Goal: Transaction & Acquisition: Purchase product/service

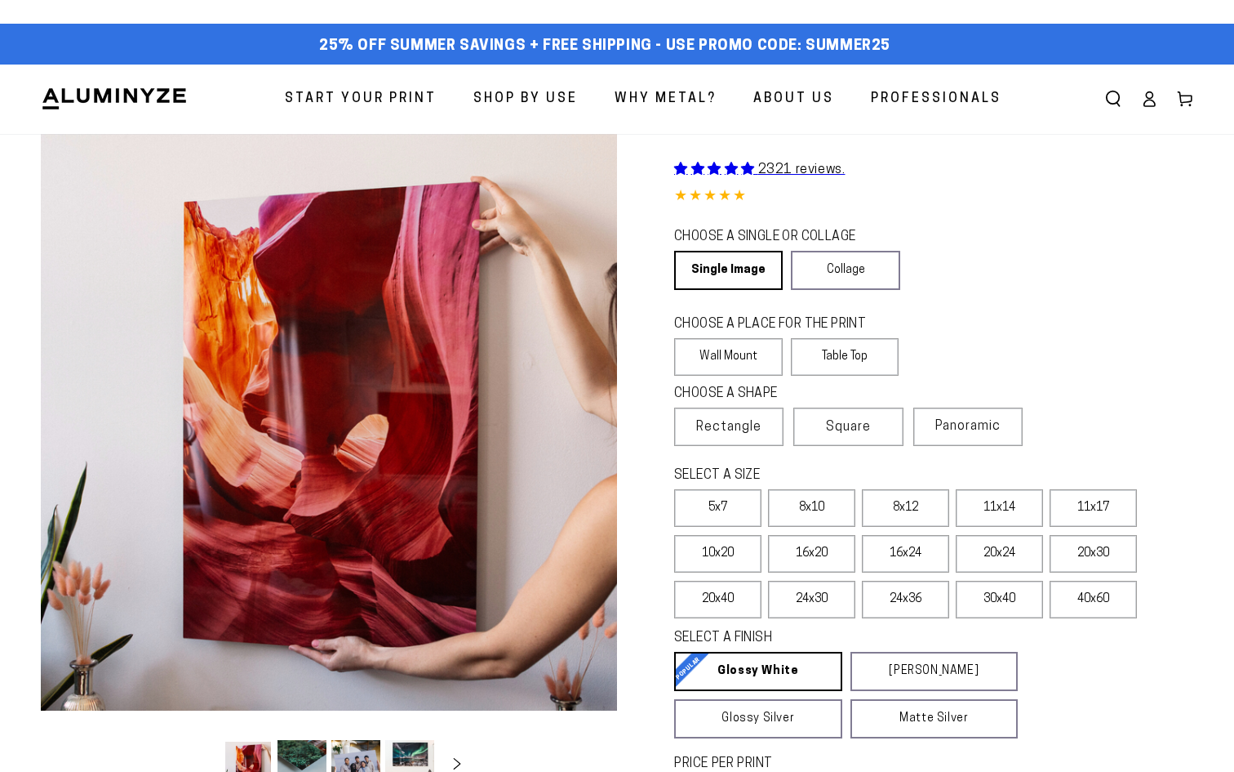
select select "**********"
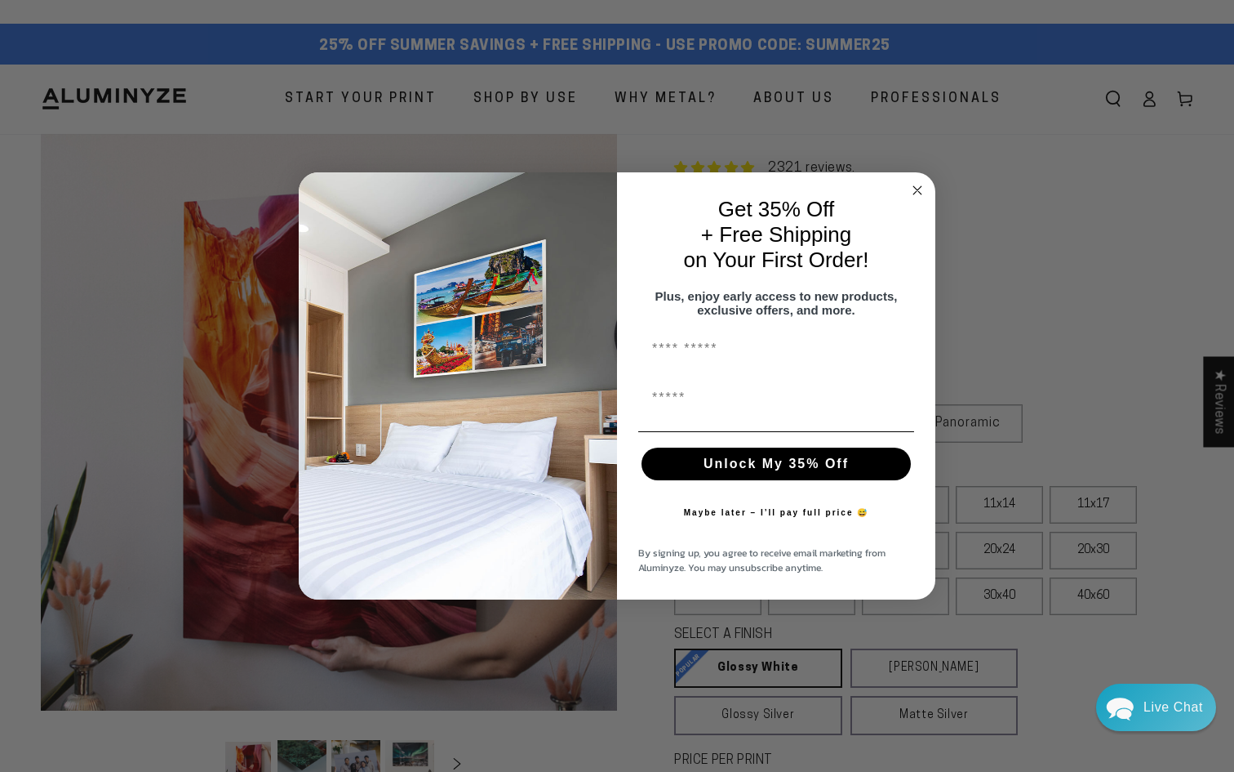
click at [924, 185] on circle "Close dialog" at bounding box center [918, 189] width 19 height 19
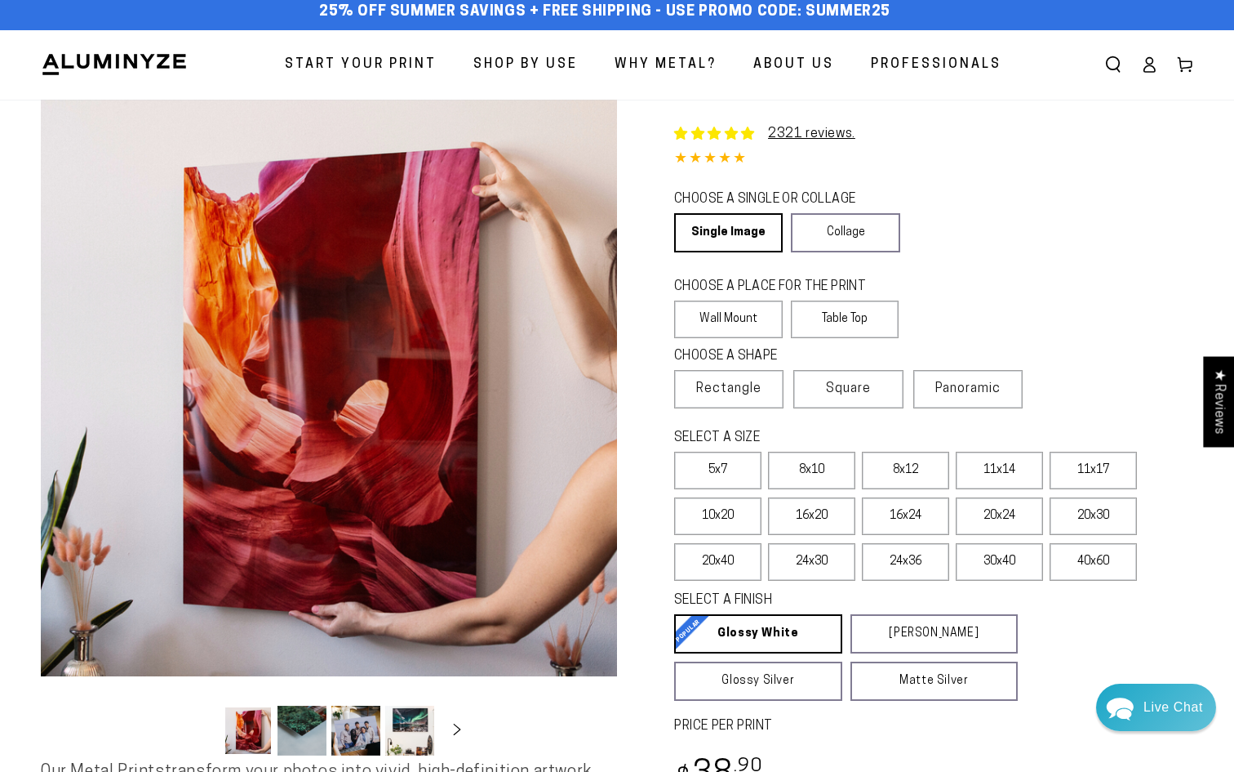
scroll to position [37, 0]
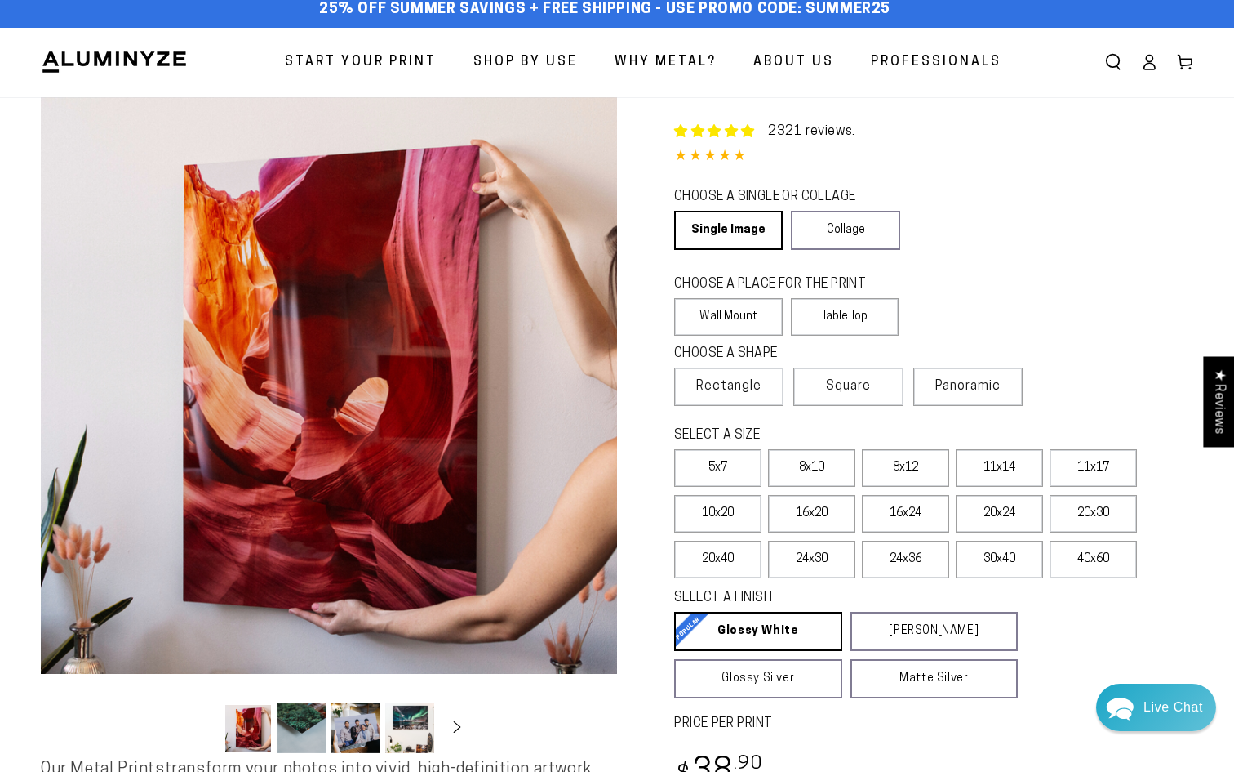
click at [305, 725] on button "Load image 2 in gallery view" at bounding box center [302, 728] width 49 height 50
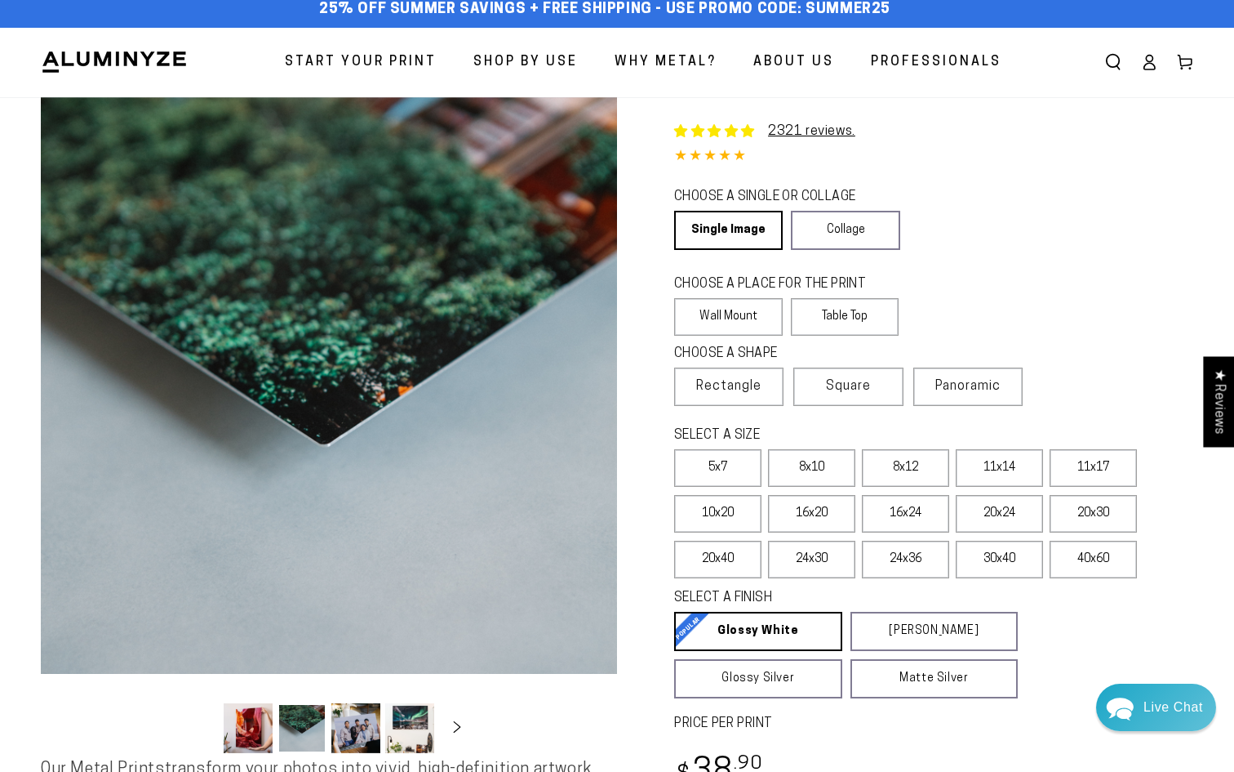
click at [377, 730] on button "Load image 3 in gallery view" at bounding box center [355, 728] width 49 height 50
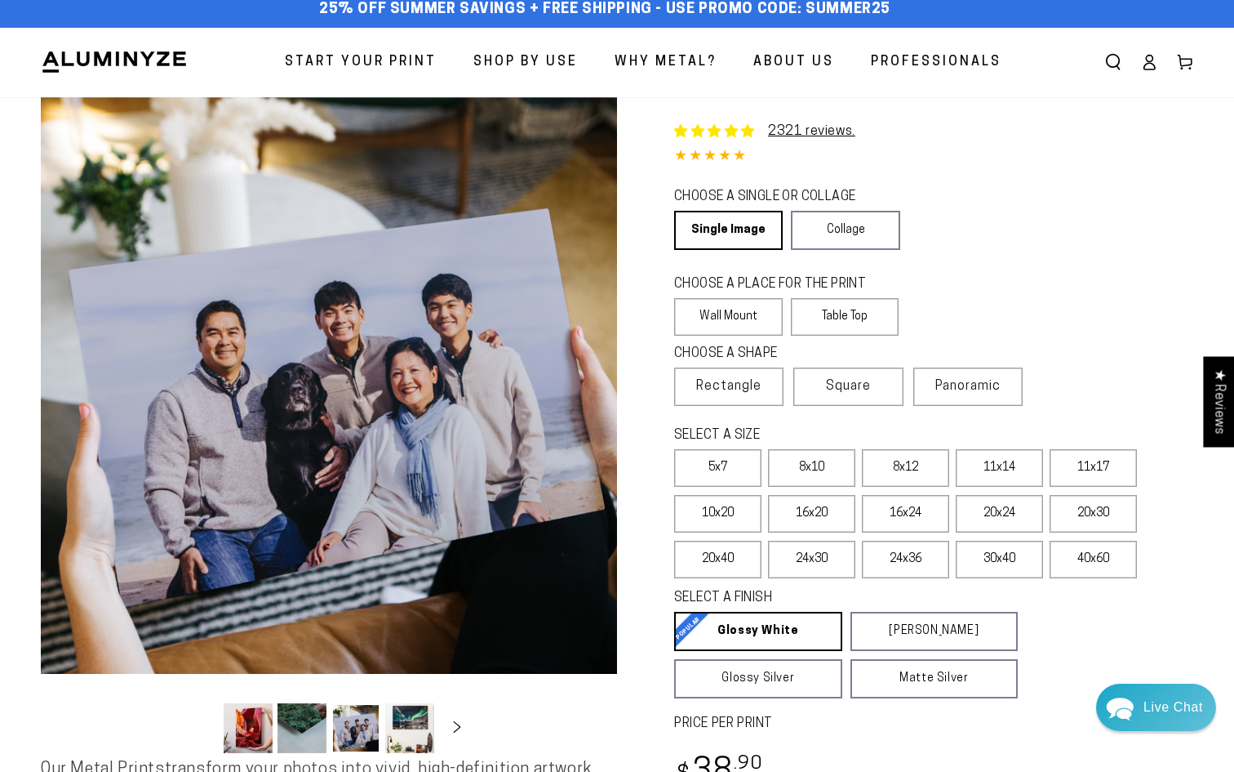
click at [399, 730] on button "Load image 4 in gallery view" at bounding box center [409, 728] width 49 height 50
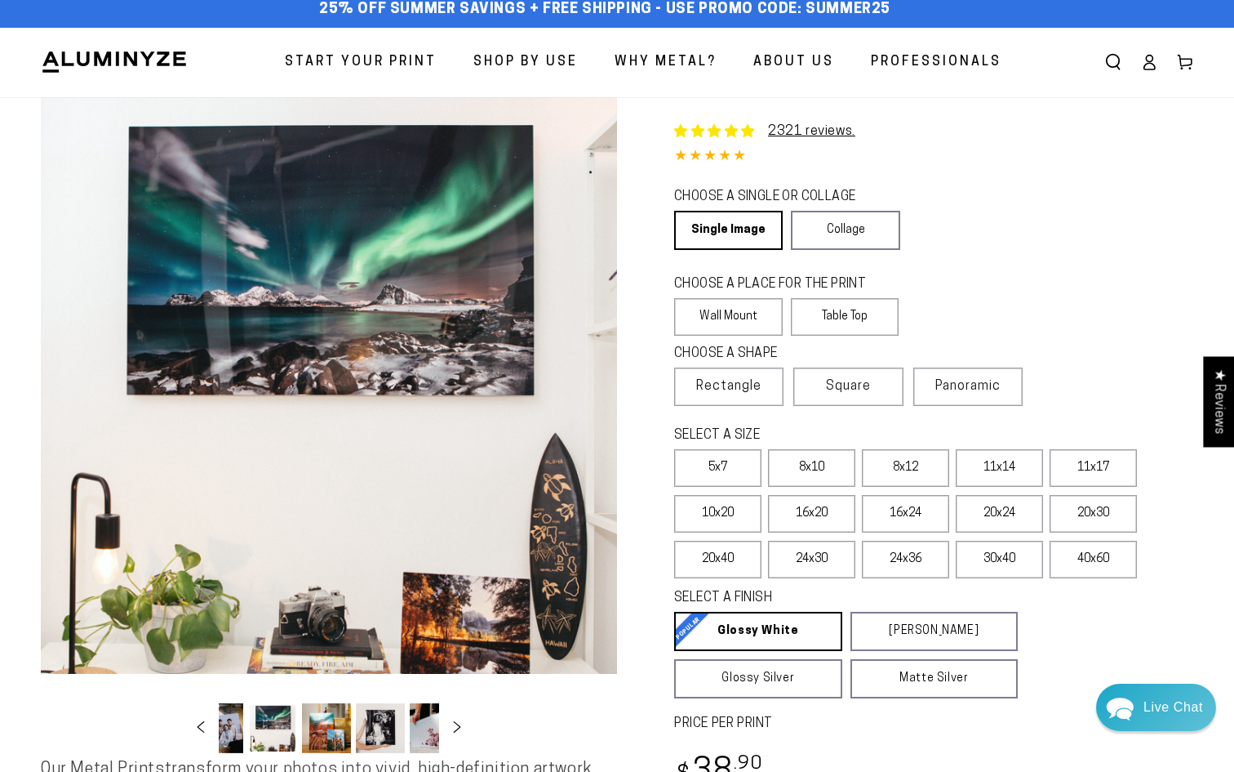
scroll to position [0, 158]
click at [457, 721] on icon "Slide right" at bounding box center [458, 726] width 24 height 12
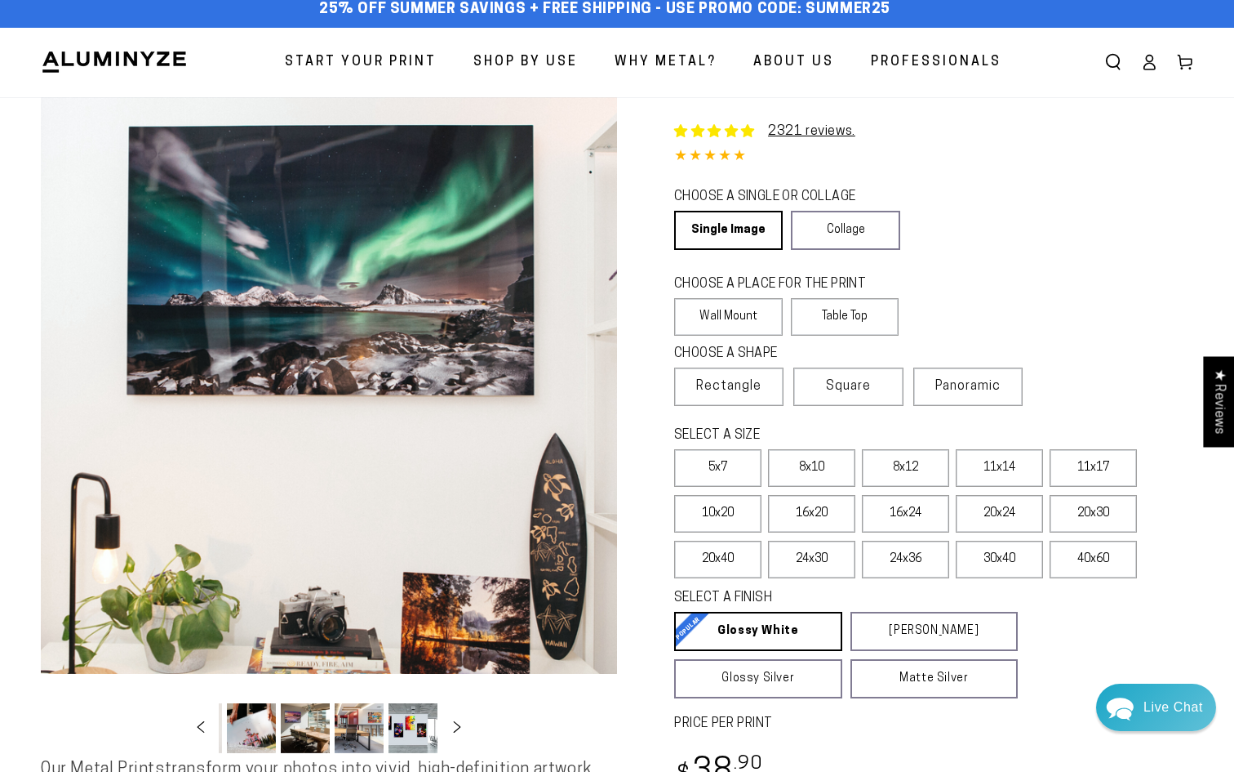
click at [433, 731] on button "Load image 10 in gallery view" at bounding box center [413, 728] width 49 height 50
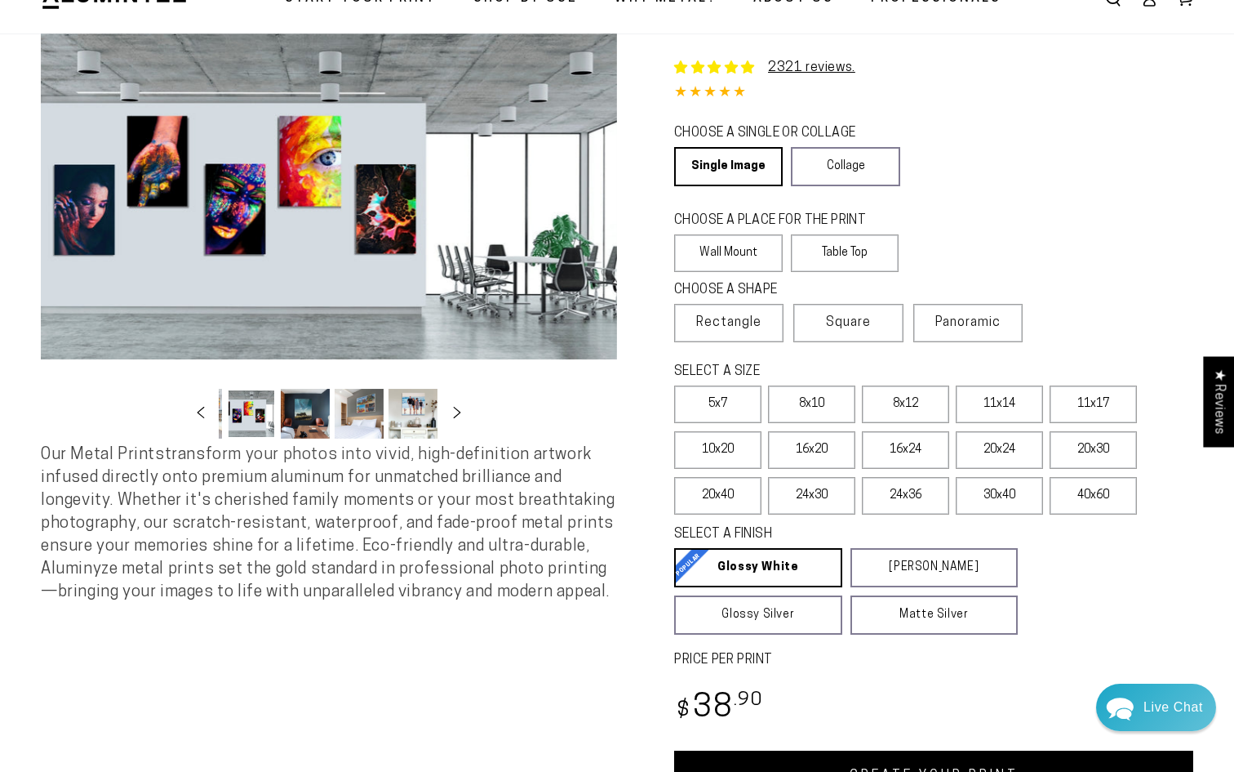
scroll to position [99, 0]
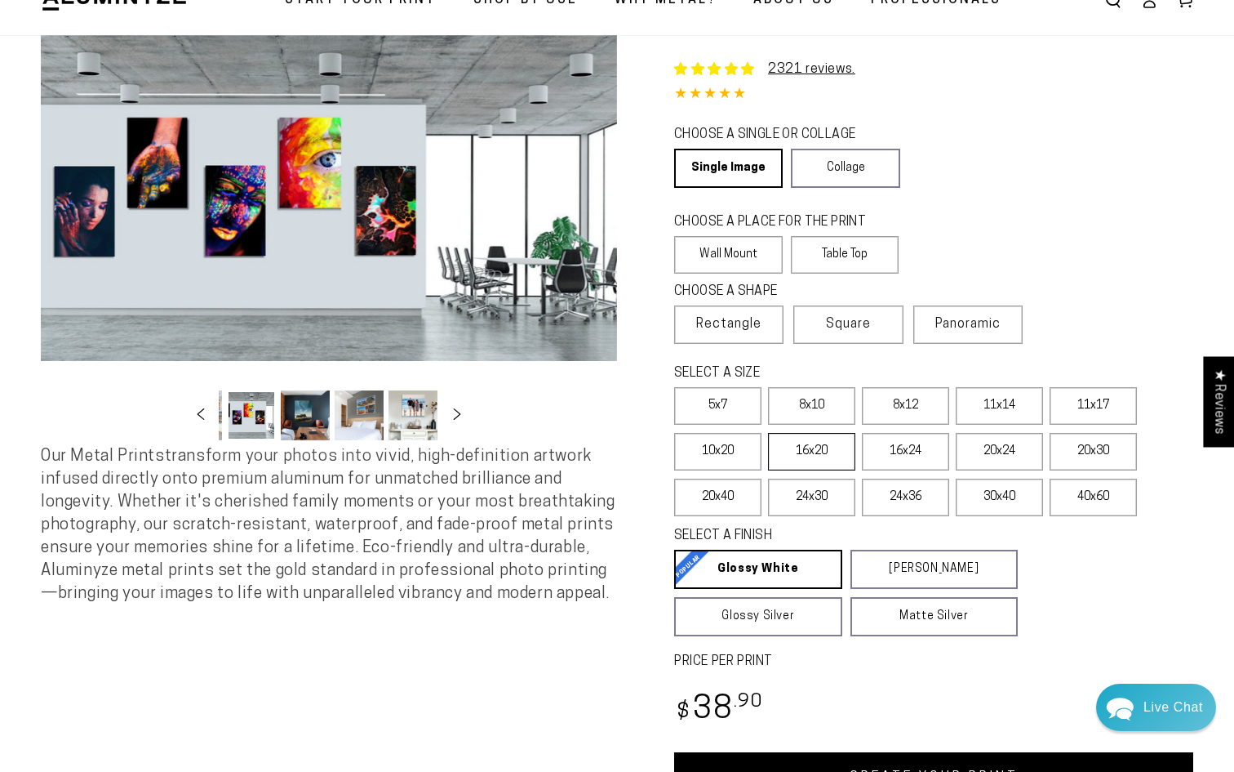
click at [812, 458] on label "16x20" at bounding box center [811, 452] width 87 height 38
